Goal: Information Seeking & Learning: Understand process/instructions

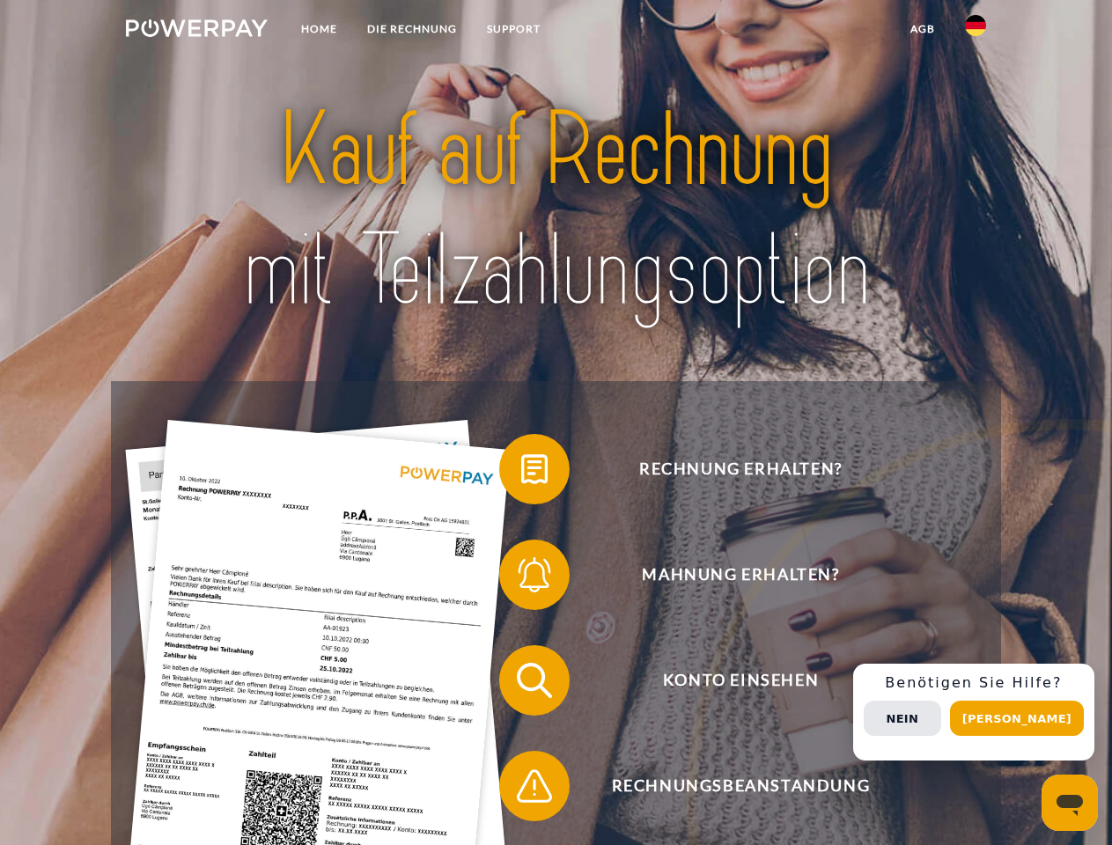
click at [196, 31] on img at bounding box center [197, 28] width 142 height 18
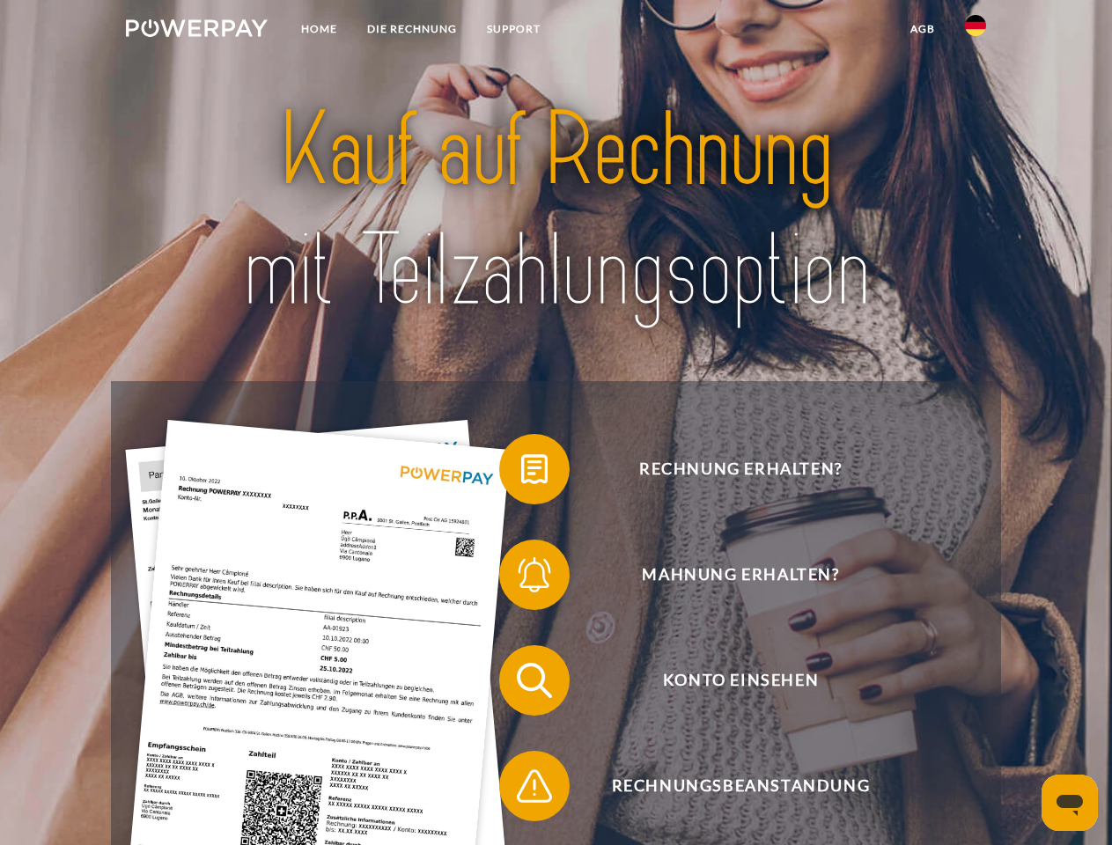
click at [976, 31] on img at bounding box center [975, 25] width 21 height 21
click at [922, 29] on link "agb" at bounding box center [923, 29] width 55 height 32
click at [521, 473] on span at bounding box center [508, 469] width 88 height 88
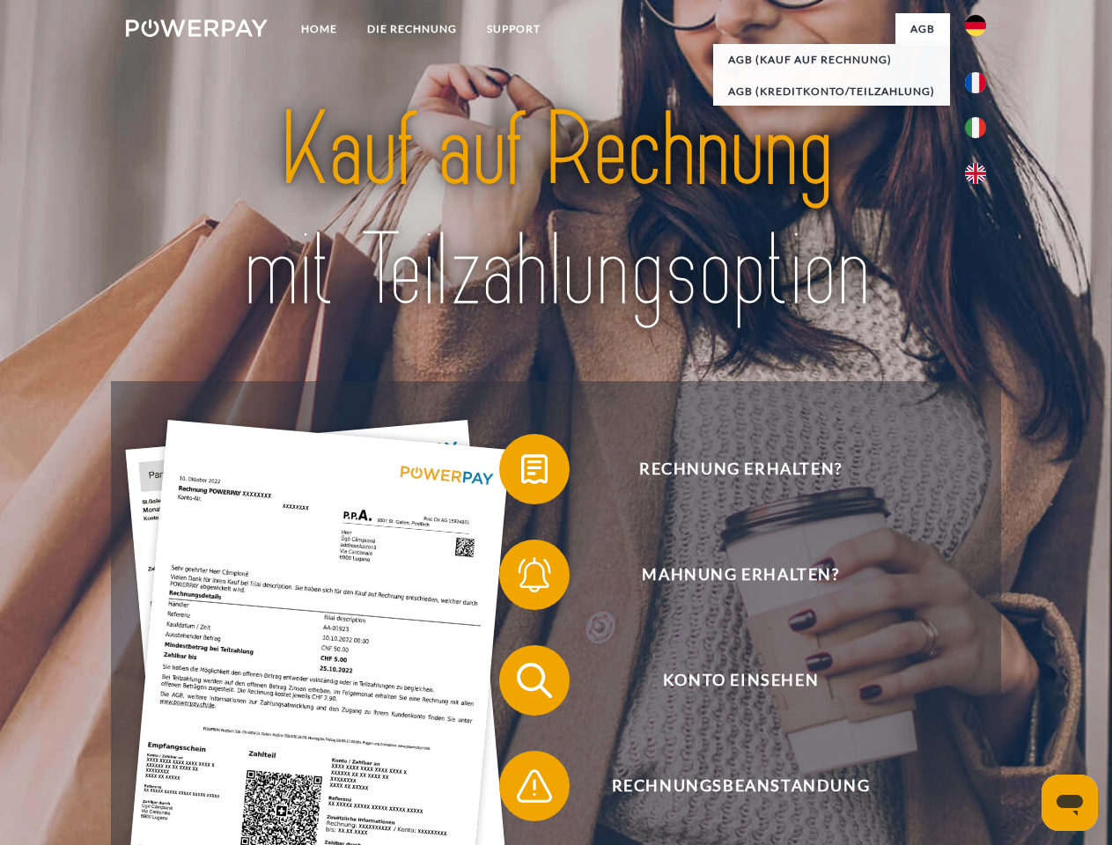
click at [521, 579] on span at bounding box center [508, 575] width 88 height 88
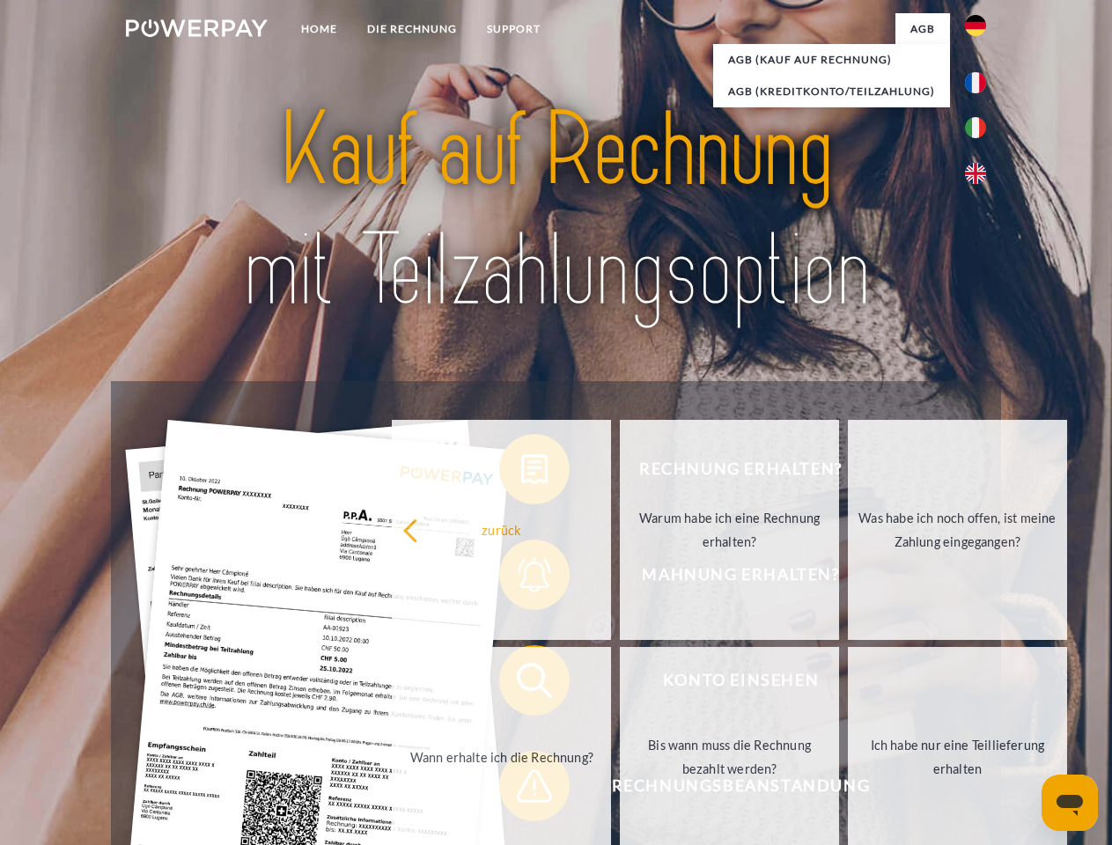
click at [620, 684] on link "Bis wann muss die Rechnung bezahlt werden?" at bounding box center [729, 757] width 219 height 220
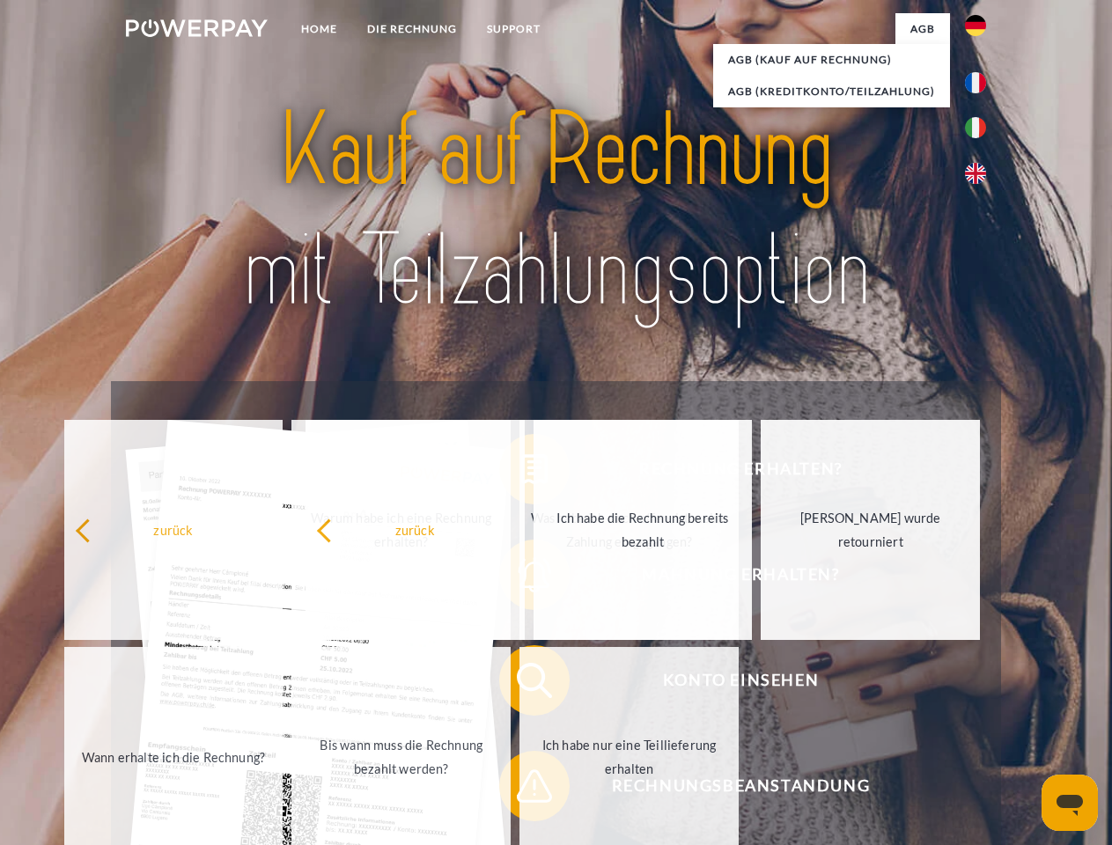
click at [521, 790] on span at bounding box center [508, 786] width 88 height 88
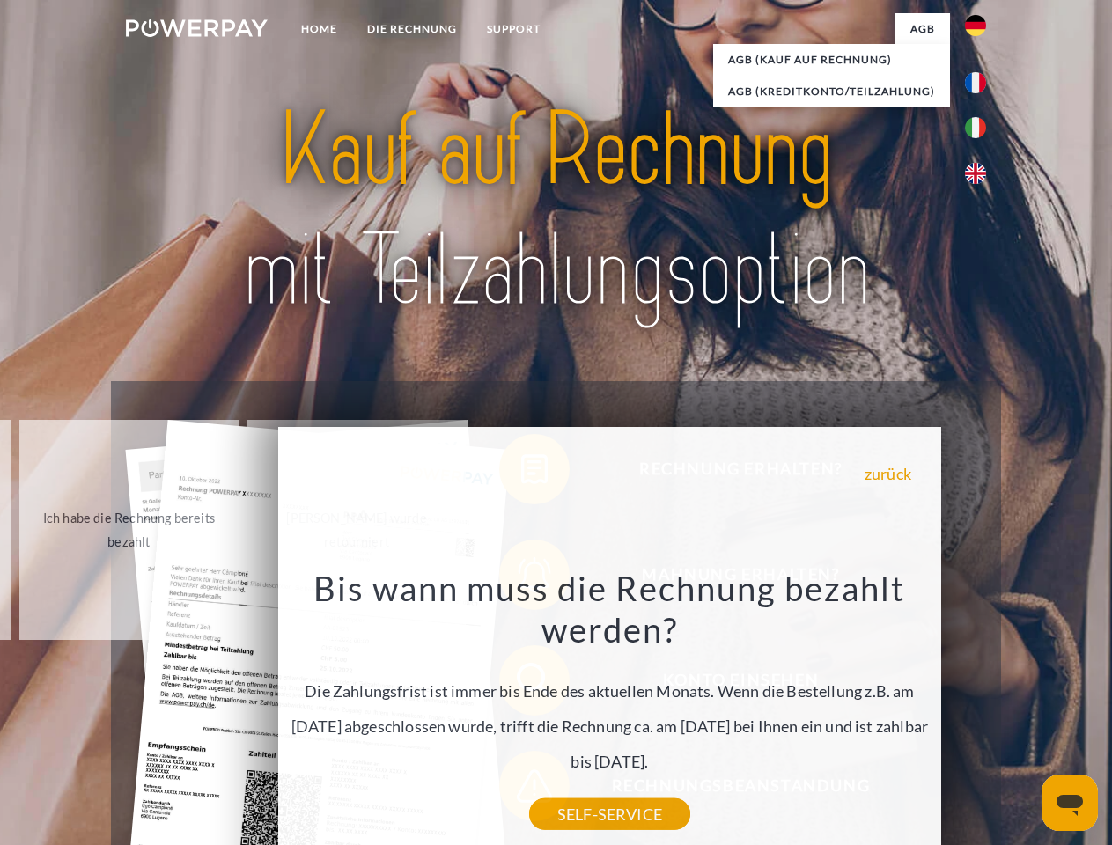
click at [980, 712] on div "Rechnung erhalten? Mahnung erhalten? Konto einsehen" at bounding box center [555, 733] width 889 height 704
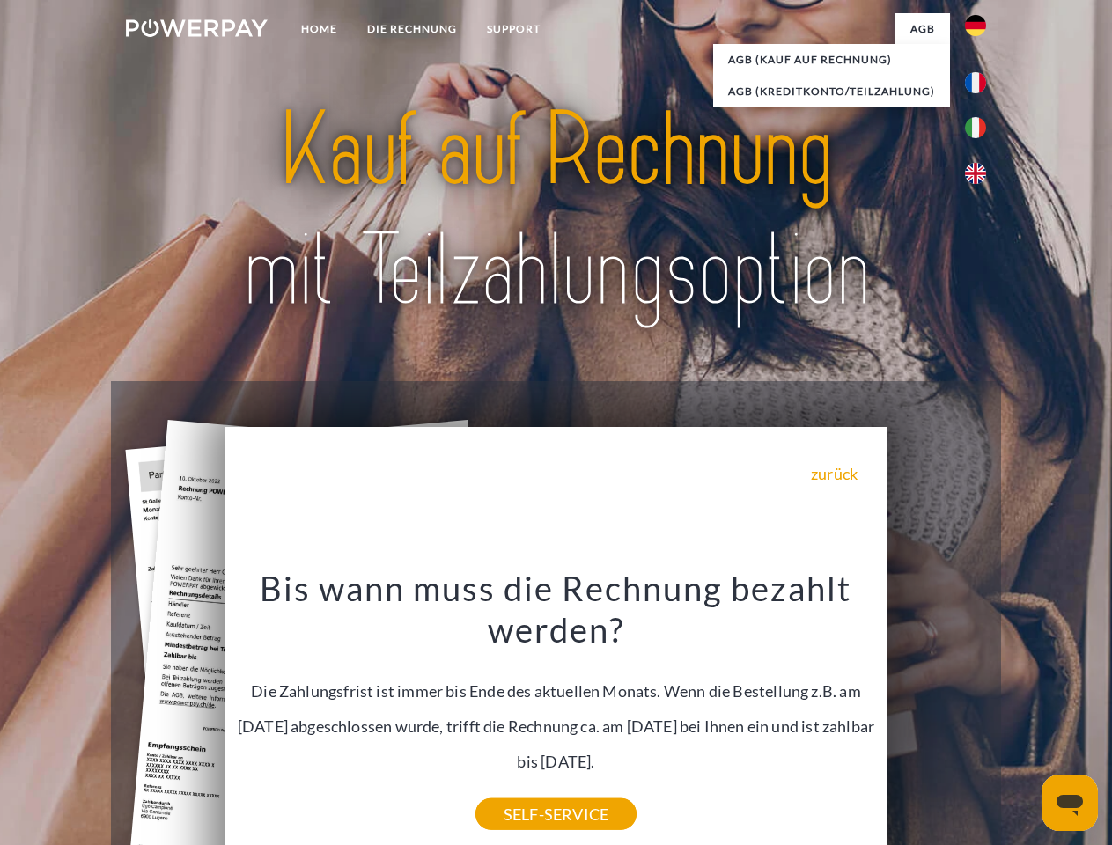
click at [937, 716] on span "Konto einsehen" at bounding box center [740, 680] width 431 height 70
click at [1023, 719] on header "Home DIE RECHNUNG SUPPORT" at bounding box center [556, 608] width 1112 height 1216
